Goal: Task Accomplishment & Management: Manage account settings

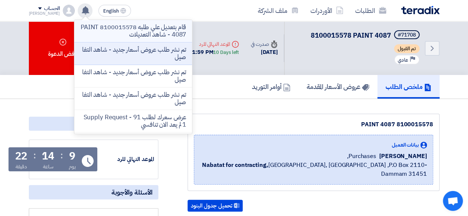
click at [114, 28] on p "قام بتعديل علي طلبه 8100015578 PAINT 4087 - شاهد التعديلات" at bounding box center [133, 31] width 106 height 15
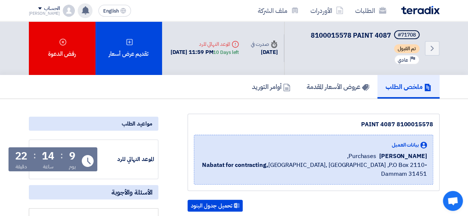
click at [82, 12] on use at bounding box center [85, 10] width 7 height 8
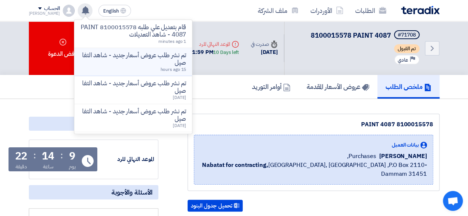
click at [147, 58] on p "تم نشر طلب عروض أسعار جديد - شاهد التفاصيل" at bounding box center [133, 59] width 106 height 15
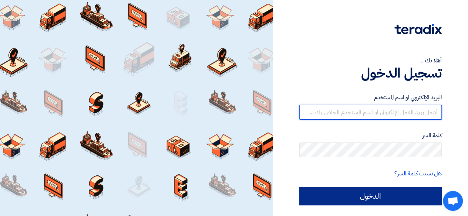
type input "[EMAIL_ADDRESS][DOMAIN_NAME]"
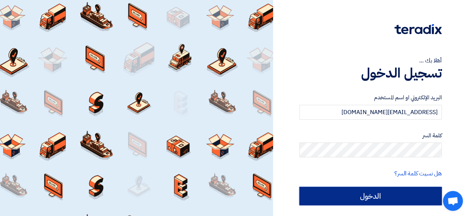
click at [345, 199] on input "الدخول" at bounding box center [370, 196] width 142 height 19
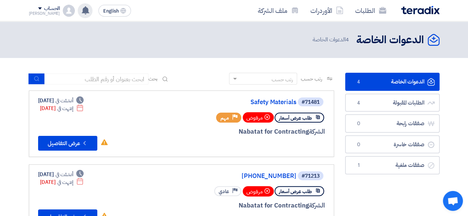
click at [81, 7] on icon at bounding box center [85, 10] width 8 height 8
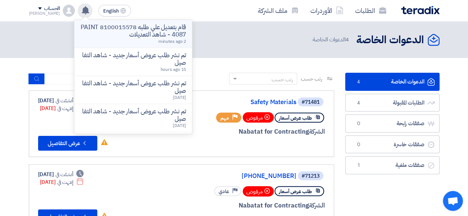
click at [127, 29] on p "قام بتعديل علي طلبه 8100015578 PAINT 4087 - شاهد التعديلات" at bounding box center [133, 31] width 106 height 15
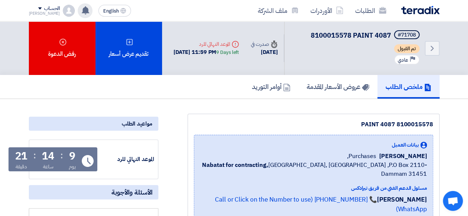
click at [81, 10] on icon at bounding box center [85, 10] width 8 height 8
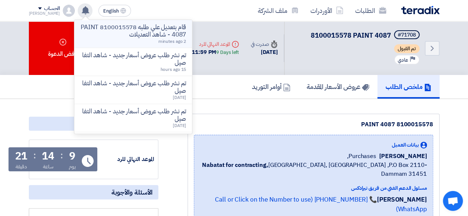
click at [132, 34] on p "قام بتعديل علي طلبه 8100015578 PAINT 4087 - شاهد التعديلات" at bounding box center [133, 31] width 106 height 15
click at [132, 34] on div "تقديم عرض أسعار" at bounding box center [128, 48] width 67 height 54
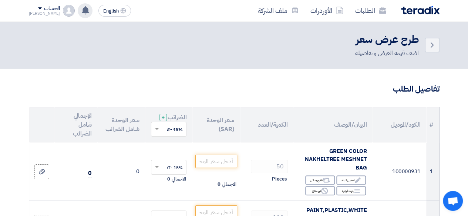
click at [81, 7] on icon at bounding box center [85, 10] width 8 height 8
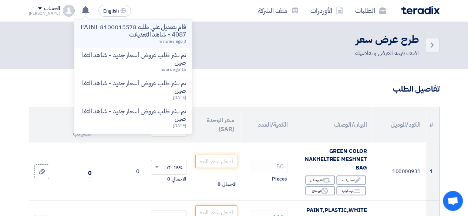
click at [125, 28] on p "قام بتعديل علي طلبه 8100015578 PAINT 4087 - شاهد التعديلات" at bounding box center [133, 31] width 106 height 15
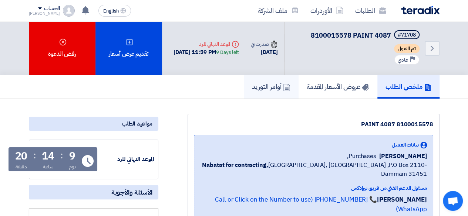
click at [258, 88] on h5 "أوامر التوريد" at bounding box center [271, 87] width 38 height 9
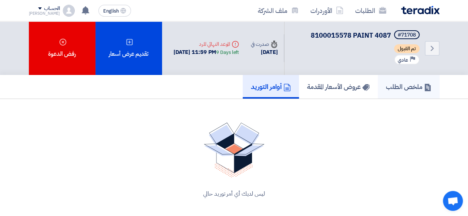
click at [409, 84] on h5 "ملخص الطلب" at bounding box center [409, 87] width 46 height 9
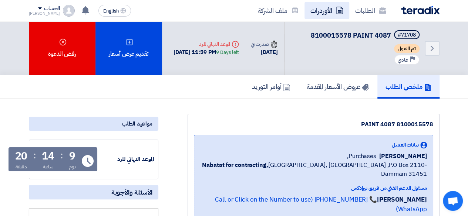
click at [340, 11] on use at bounding box center [339, 10] width 7 height 7
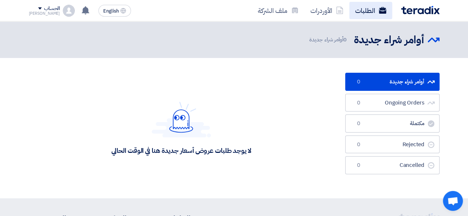
click at [370, 15] on link "الطلبات" at bounding box center [370, 10] width 43 height 17
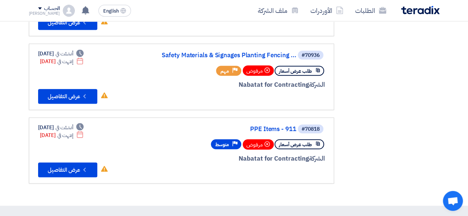
scroll to position [185, 0]
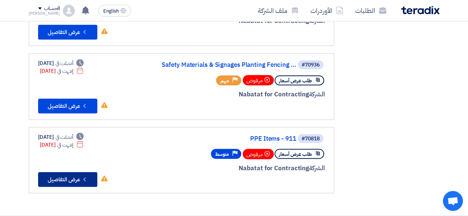
click at [78, 180] on button "Check details عرض التفاصيل" at bounding box center [67, 179] width 59 height 15
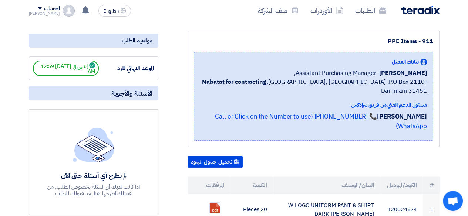
scroll to position [74, 0]
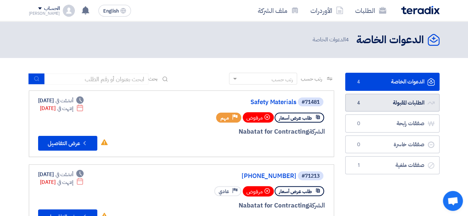
click at [406, 98] on link "الطلبات المقبولة الطلبات المقبولة 4" at bounding box center [392, 103] width 94 height 18
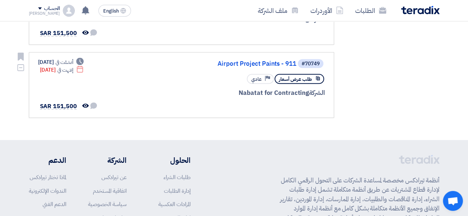
scroll to position [185, 0]
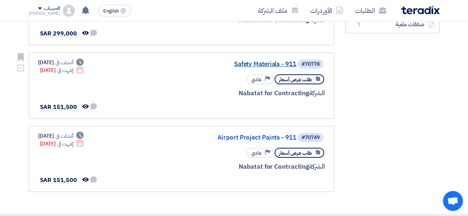
click at [265, 63] on link "Safety Materials - 911" at bounding box center [222, 64] width 148 height 7
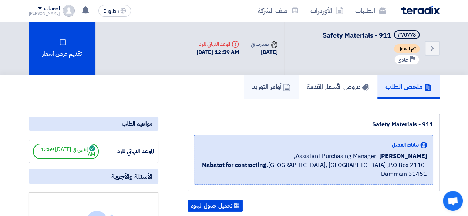
click at [275, 89] on h5 "أوامر التوريد" at bounding box center [271, 87] width 38 height 9
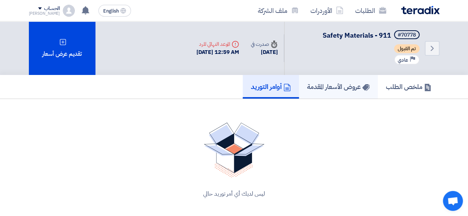
click at [309, 91] on h5 "عروض الأسعار المقدمة" at bounding box center [338, 87] width 63 height 9
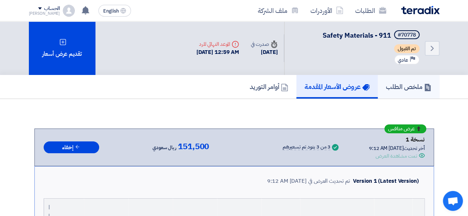
click at [403, 84] on h5 "ملخص الطلب" at bounding box center [409, 87] width 46 height 9
